Goal: Transaction & Acquisition: Download file/media

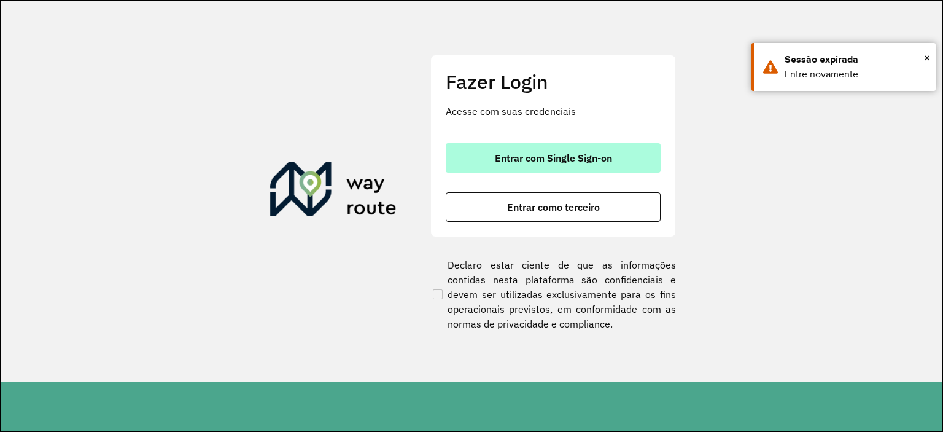
click at [528, 153] on span "Entrar com Single Sign-on" at bounding box center [553, 158] width 117 height 10
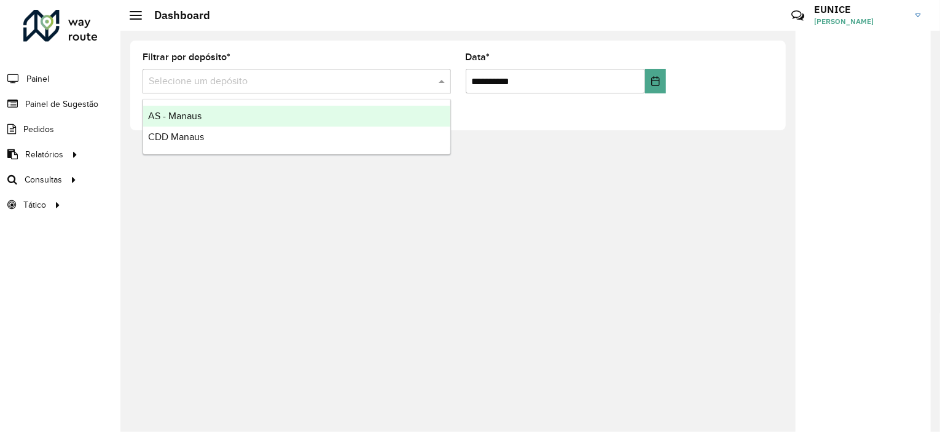
click at [412, 85] on input "text" at bounding box center [284, 81] width 271 height 15
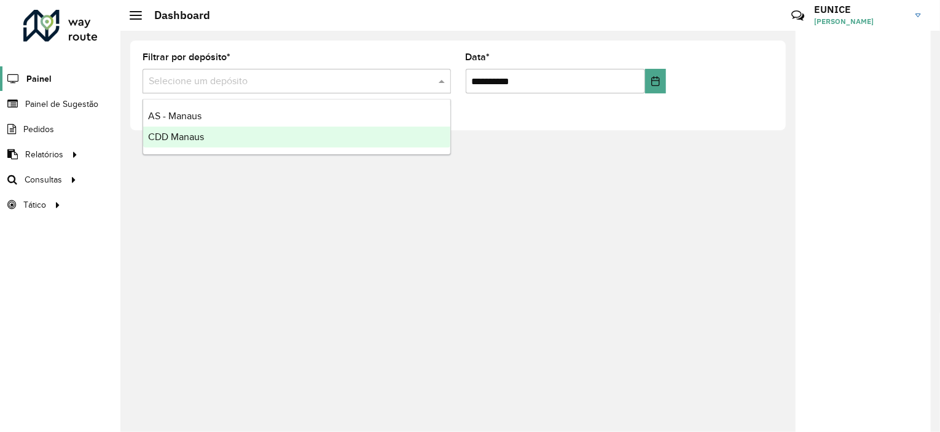
click at [36, 77] on span "Painel" at bounding box center [38, 78] width 25 height 13
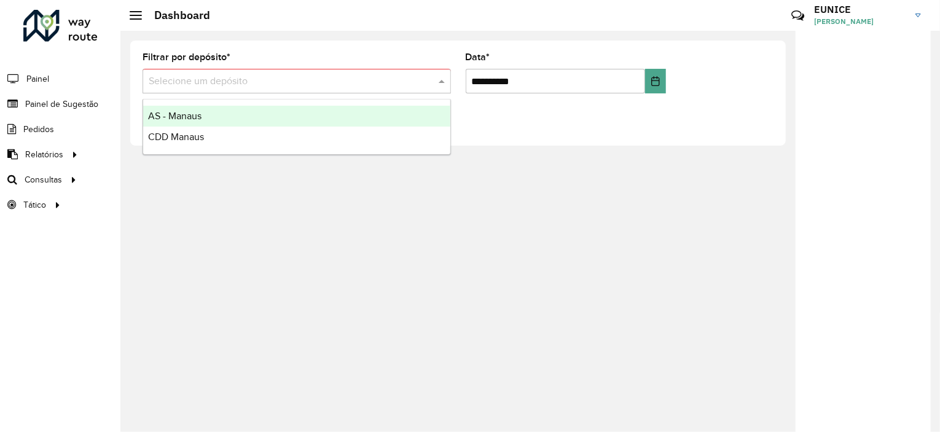
click at [176, 80] on input "text" at bounding box center [284, 81] width 271 height 15
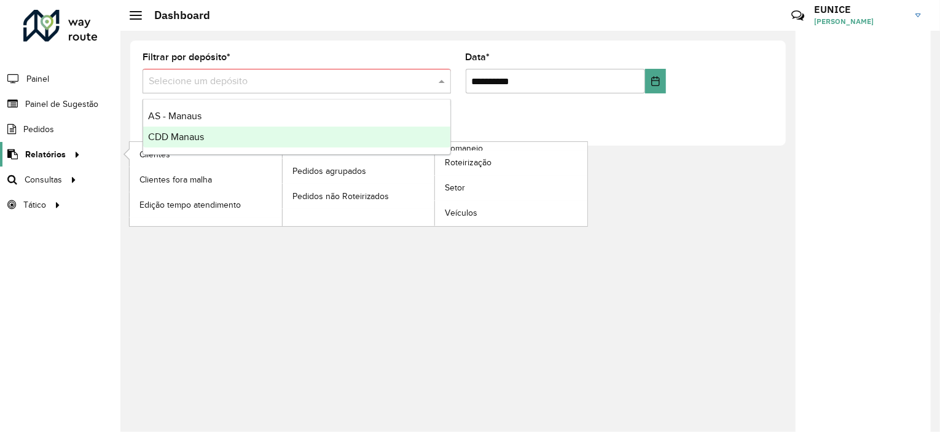
click at [38, 148] on span "Relatórios" at bounding box center [45, 154] width 41 height 13
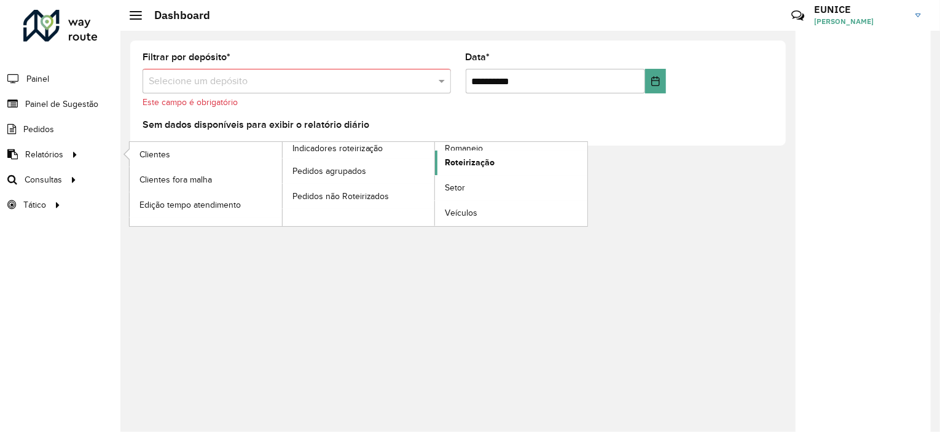
click at [456, 156] on span "Roteirização" at bounding box center [470, 162] width 50 height 13
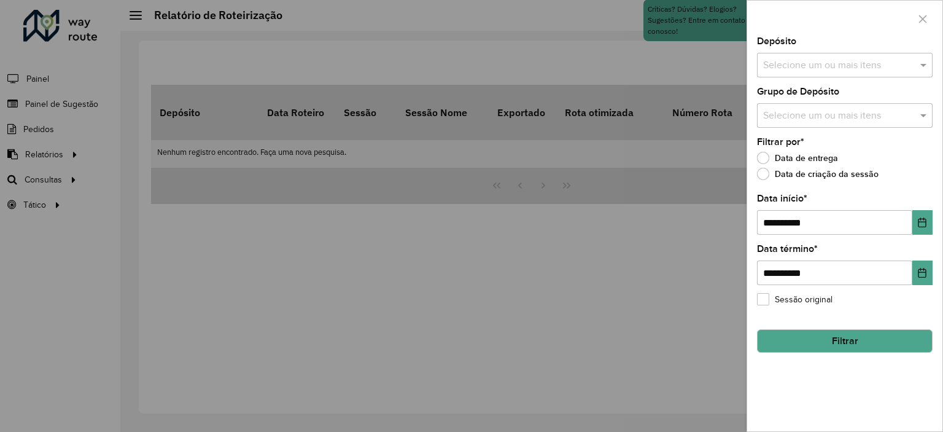
click at [395, 207] on div at bounding box center [471, 216] width 943 height 432
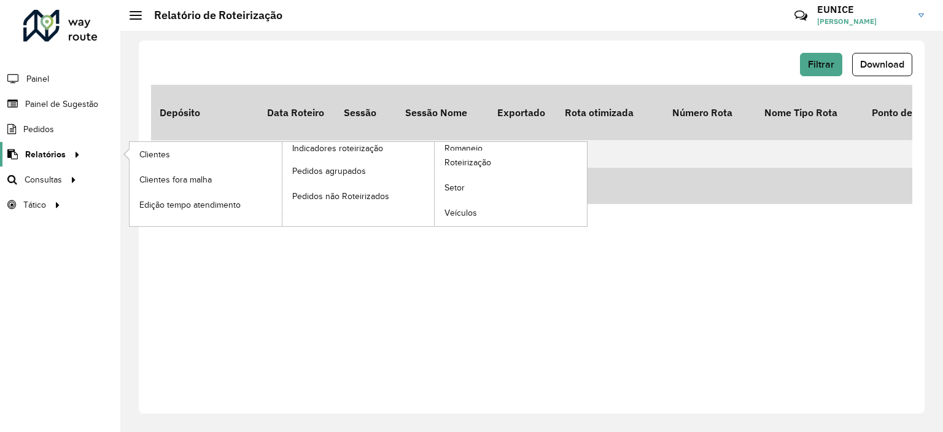
click at [61, 160] on link "Relatórios" at bounding box center [42, 154] width 84 height 25
click at [58, 151] on span "Relatórios" at bounding box center [45, 154] width 41 height 13
click at [463, 144] on span "Romaneio" at bounding box center [465, 148] width 40 height 13
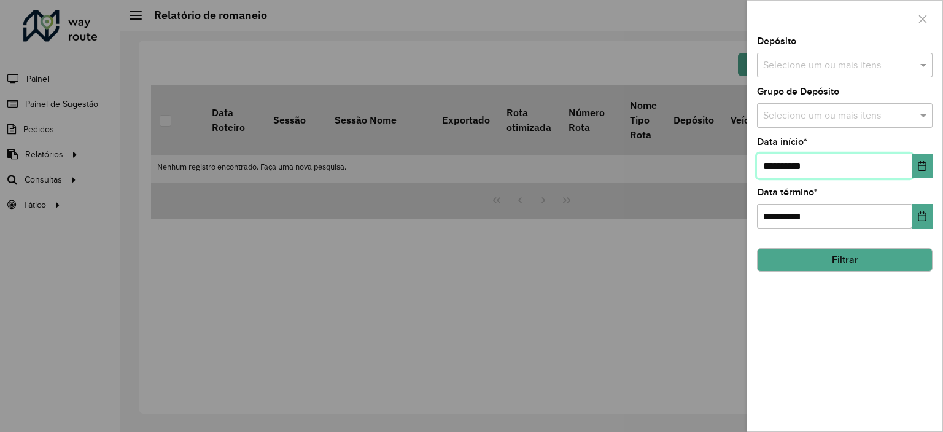
click at [774, 159] on input "**********" at bounding box center [834, 166] width 155 height 25
type input "**********"
drag, startPoint x: 439, startPoint y: 431, endPoint x: 439, endPoint y: 440, distance: 9.2
click at [439, 431] on html "**********" at bounding box center [471, 216] width 943 height 432
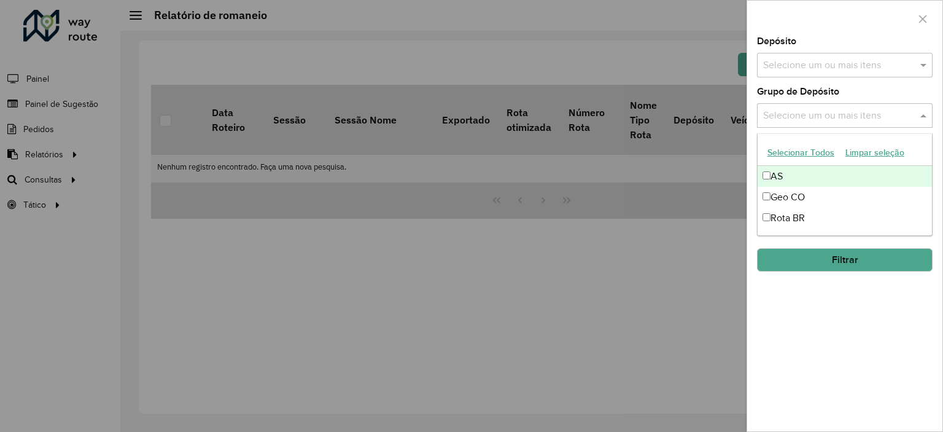
click at [843, 109] on input "text" at bounding box center [838, 116] width 157 height 15
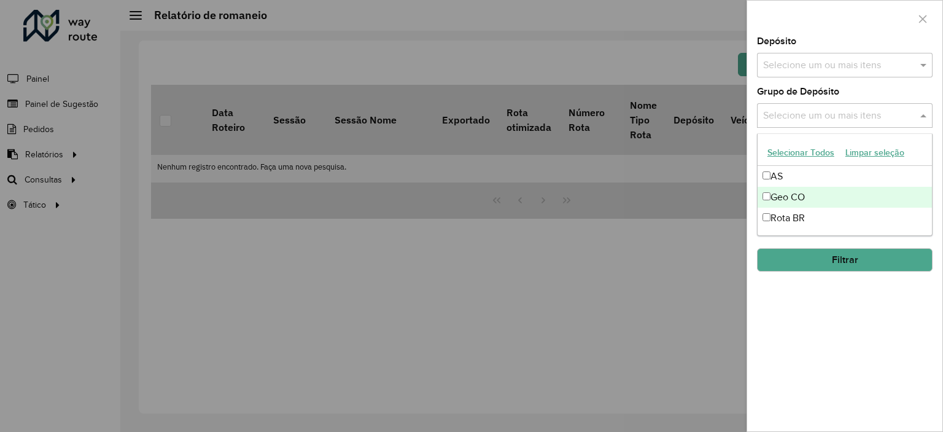
click at [806, 200] on div "Geo CO" at bounding box center [845, 197] width 174 height 21
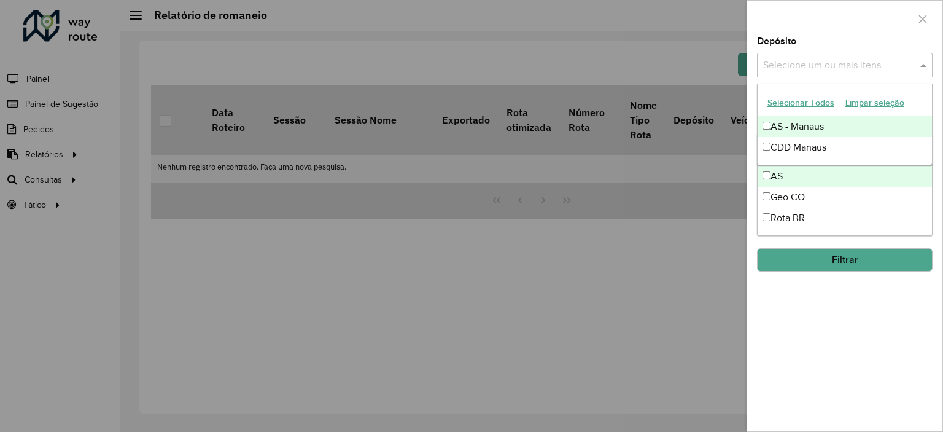
click at [817, 68] on input "text" at bounding box center [838, 65] width 157 height 15
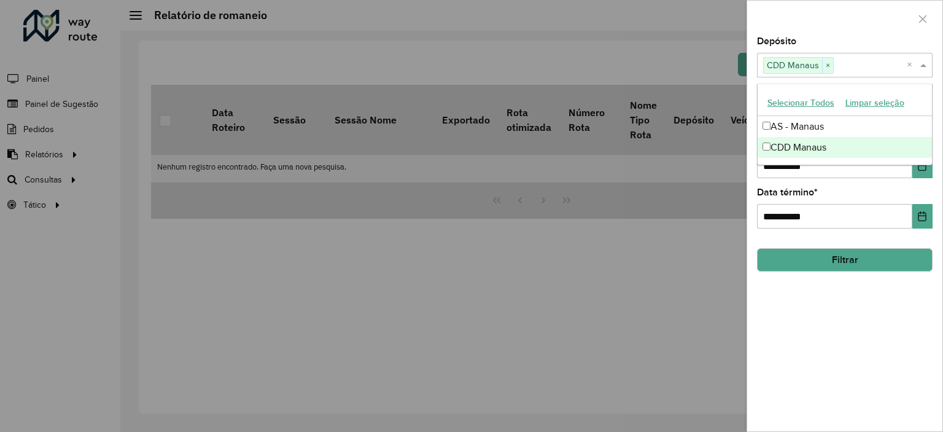
click at [790, 262] on button "Filtrar" at bounding box center [845, 259] width 176 height 23
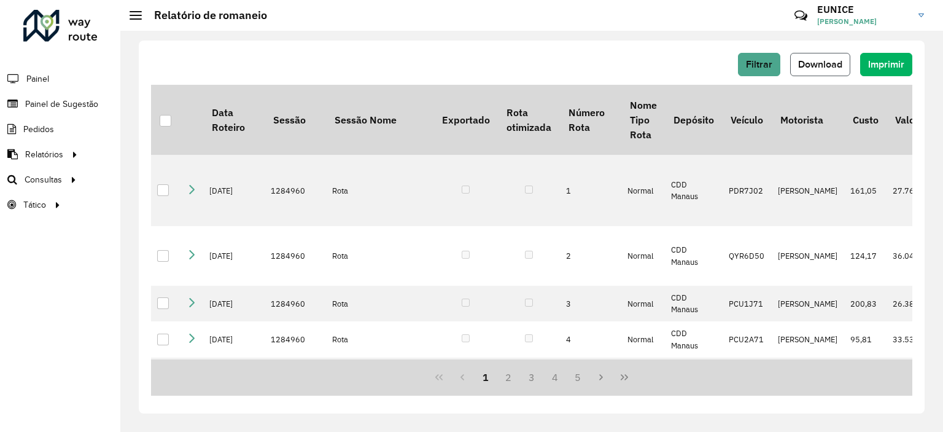
click at [817, 67] on span "Download" at bounding box center [820, 64] width 44 height 10
